Goal: Task Accomplishment & Management: Manage account settings

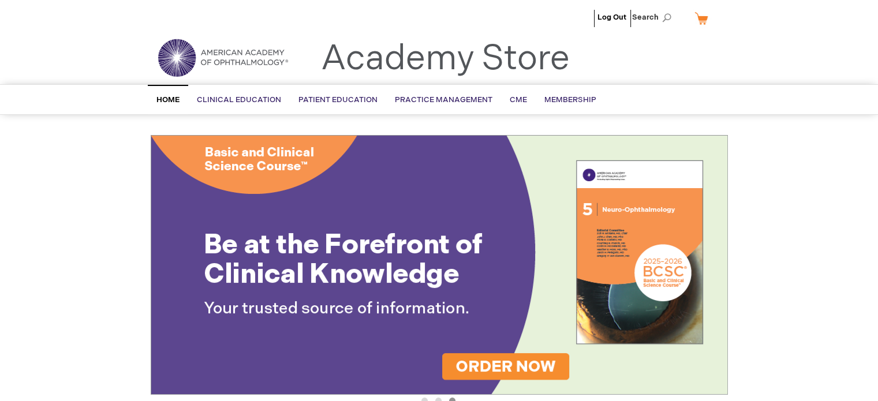
click at [698, 25] on link "My Cart" at bounding box center [706, 18] width 28 height 20
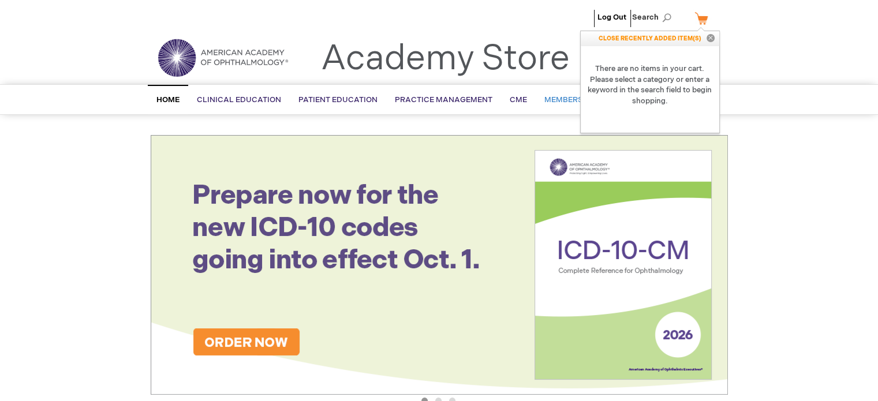
click at [559, 101] on span "Membership" at bounding box center [570, 99] width 52 height 9
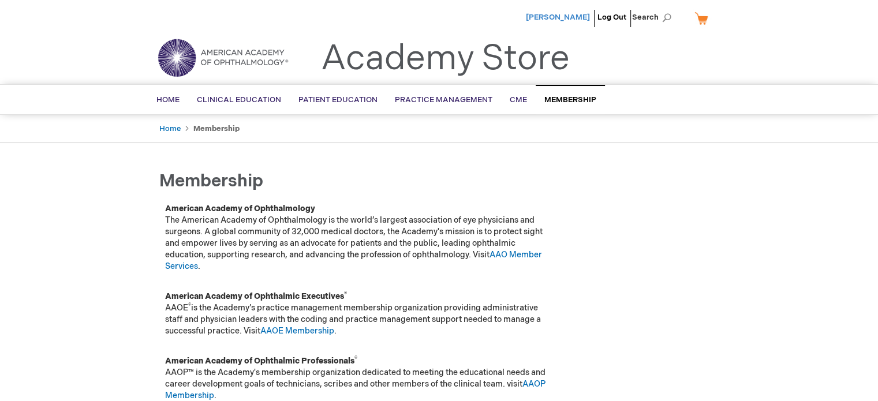
click at [576, 14] on span "Maria Sarango" at bounding box center [558, 17] width 64 height 9
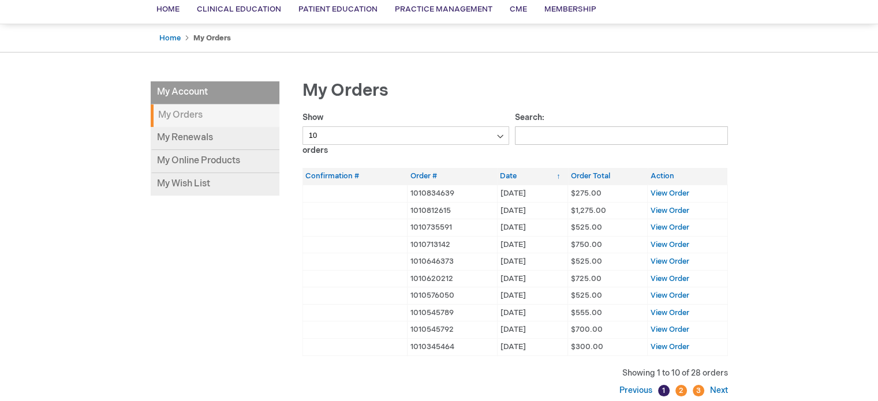
scroll to position [87, 0]
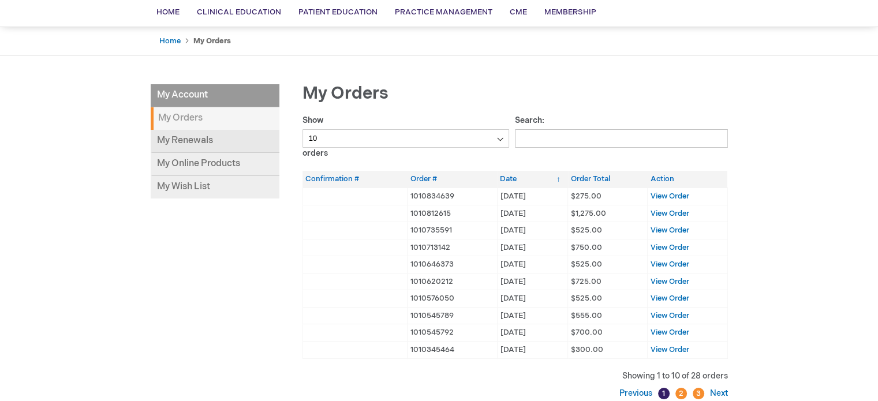
click at [222, 136] on link "My Renewals" at bounding box center [215, 141] width 129 height 23
